Goal: Navigation & Orientation: Find specific page/section

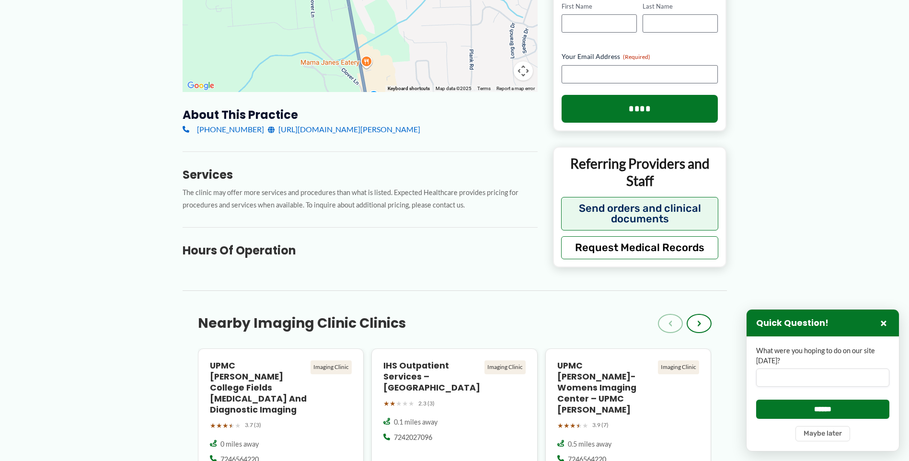
scroll to position [383, 0]
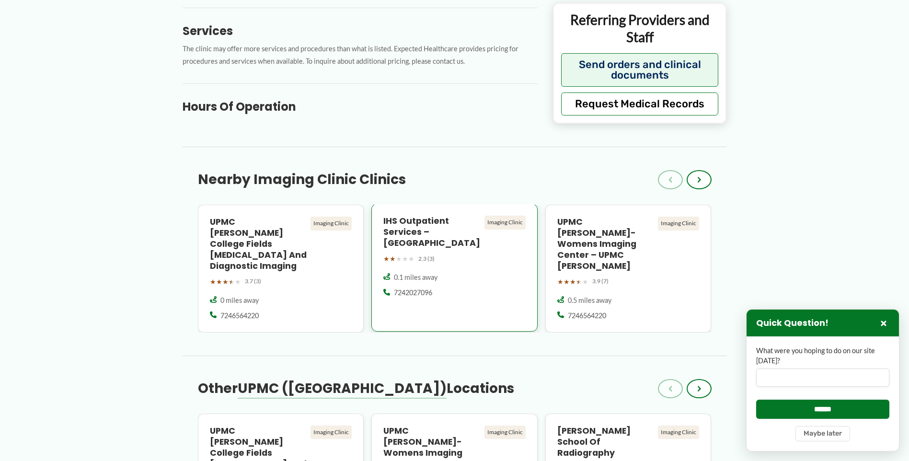
click at [503, 226] on div "Imaging Clinic" at bounding box center [504, 222] width 41 height 13
